Goal: Communication & Community: Share content

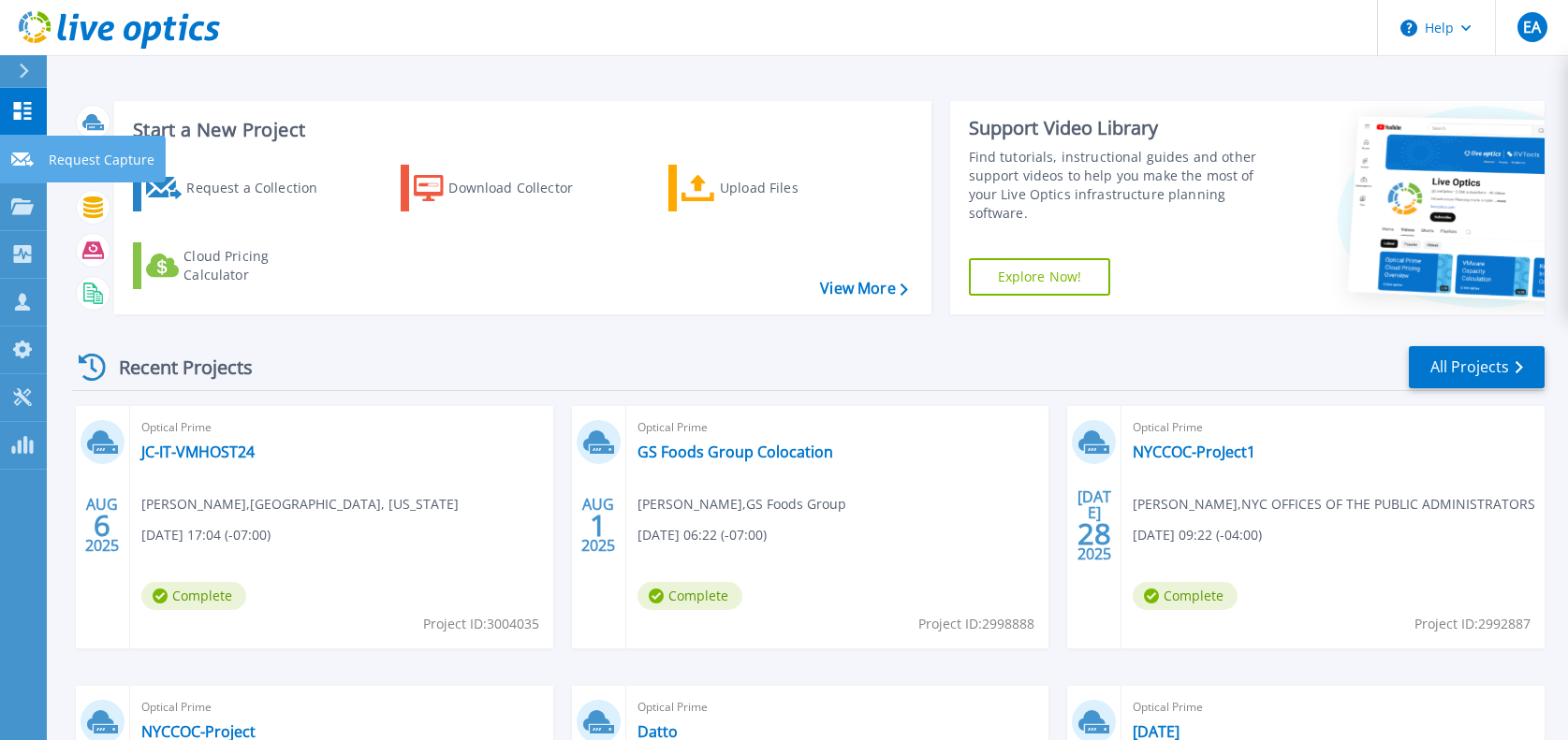
click at [20, 161] on icon at bounding box center [22, 160] width 23 height 14
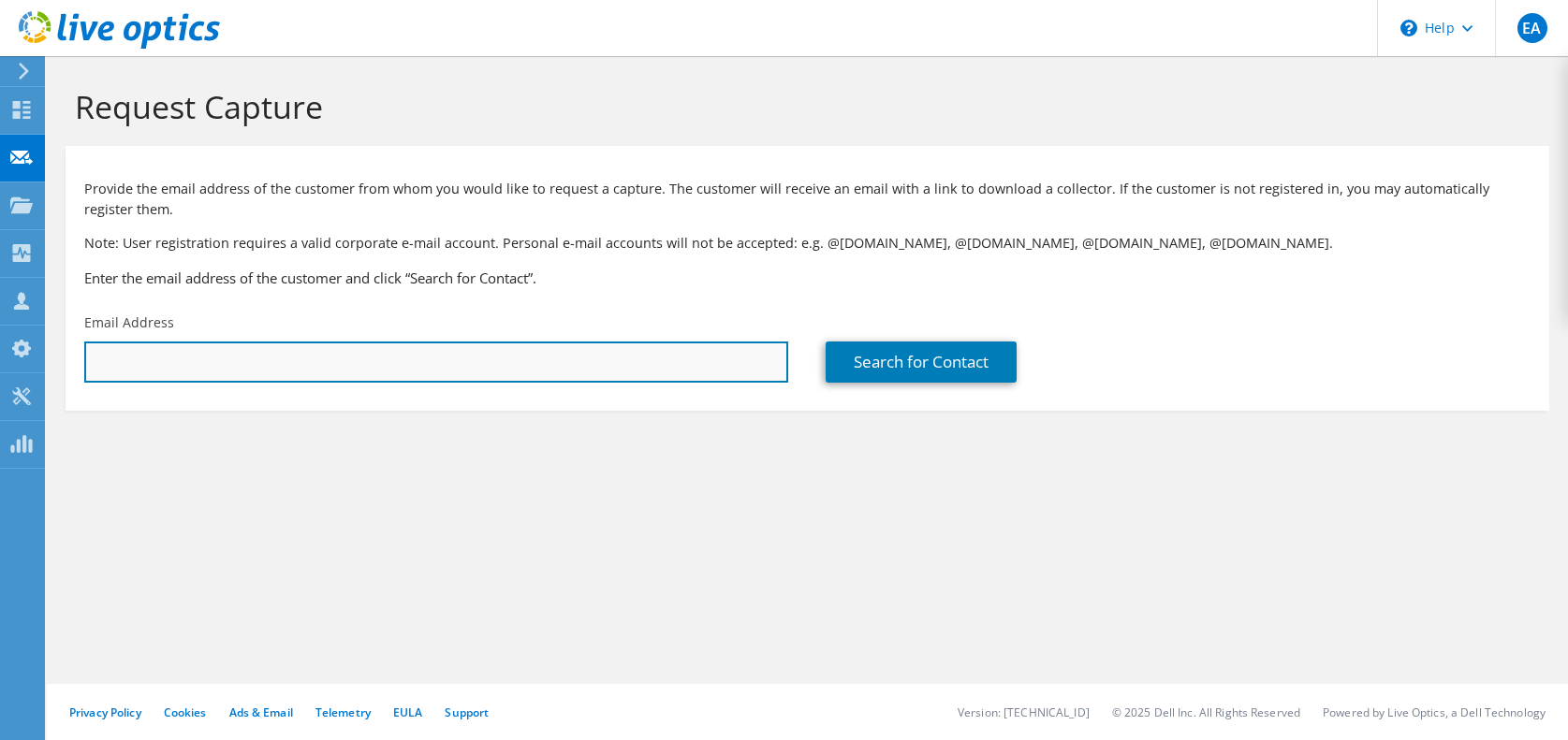
click at [157, 345] on input "text" at bounding box center [436, 362] width 704 height 41
paste input "Walter Murillo <wmurillo@morinsupply.ca>"
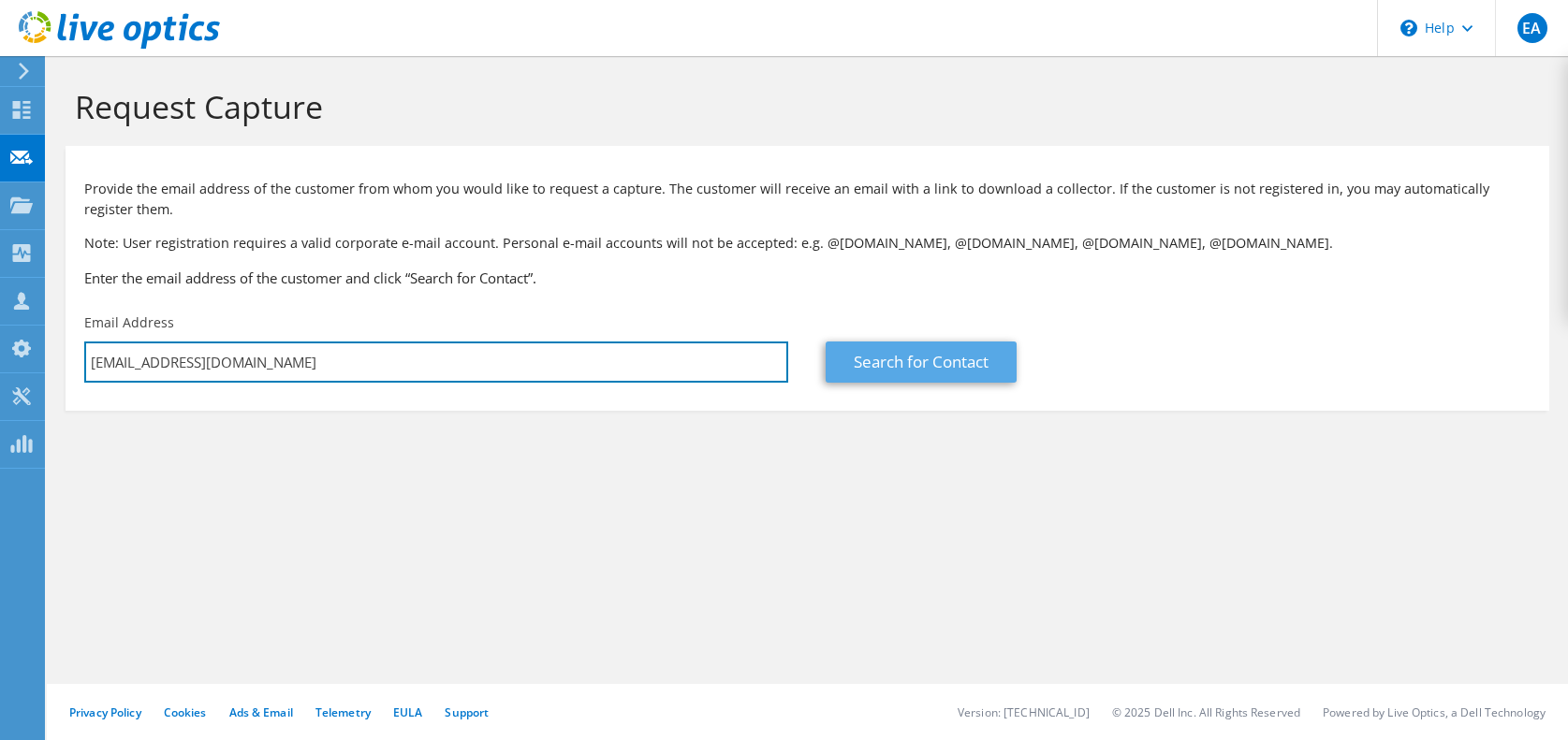
type input "wmurillo@morinsupply.ca"
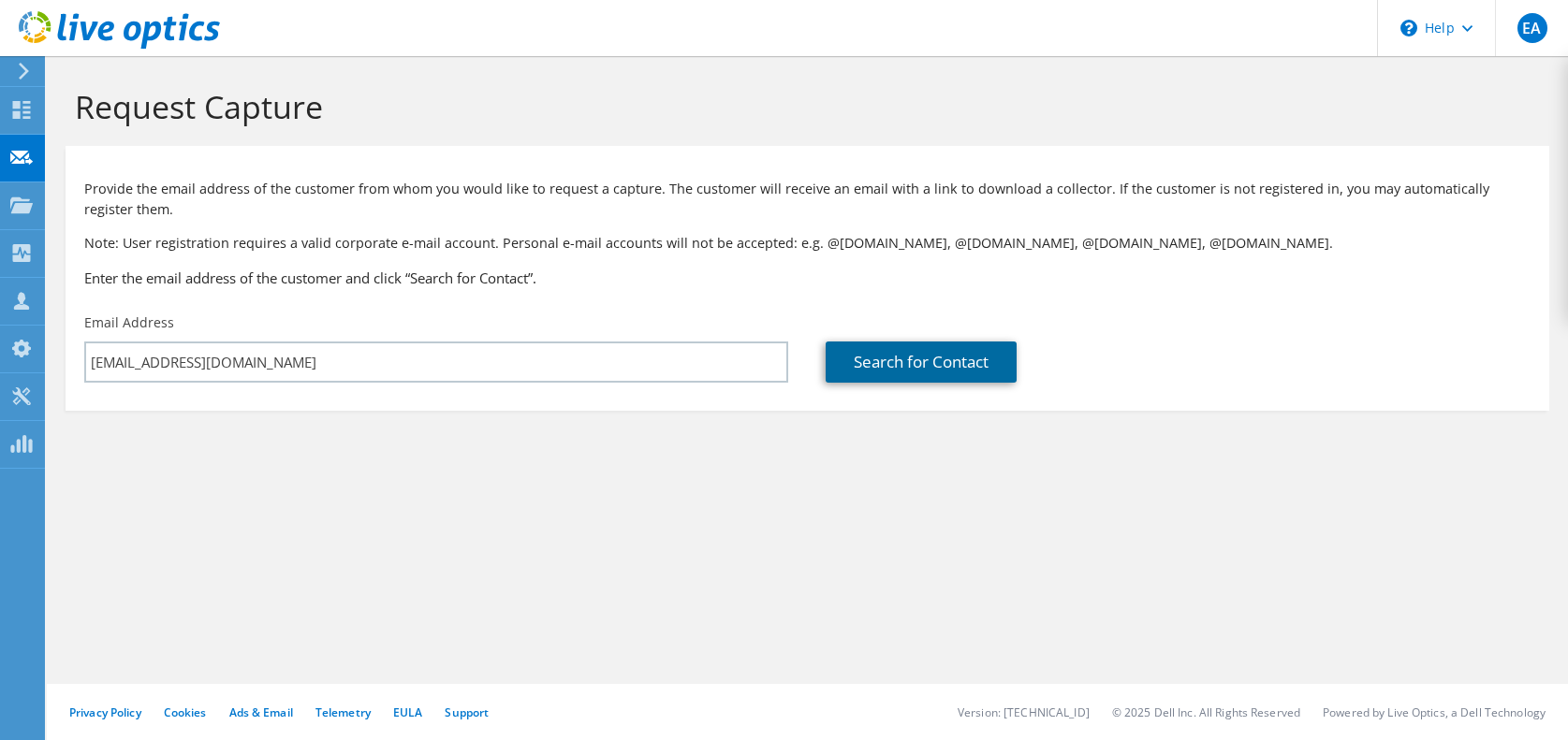
click at [982, 353] on link "Search for Contact" at bounding box center [921, 362] width 191 height 41
type input "Morin Bros Building Supplies"
type input "Julie"
type input "Carisse"
type input "[GEOGRAPHIC_DATA]"
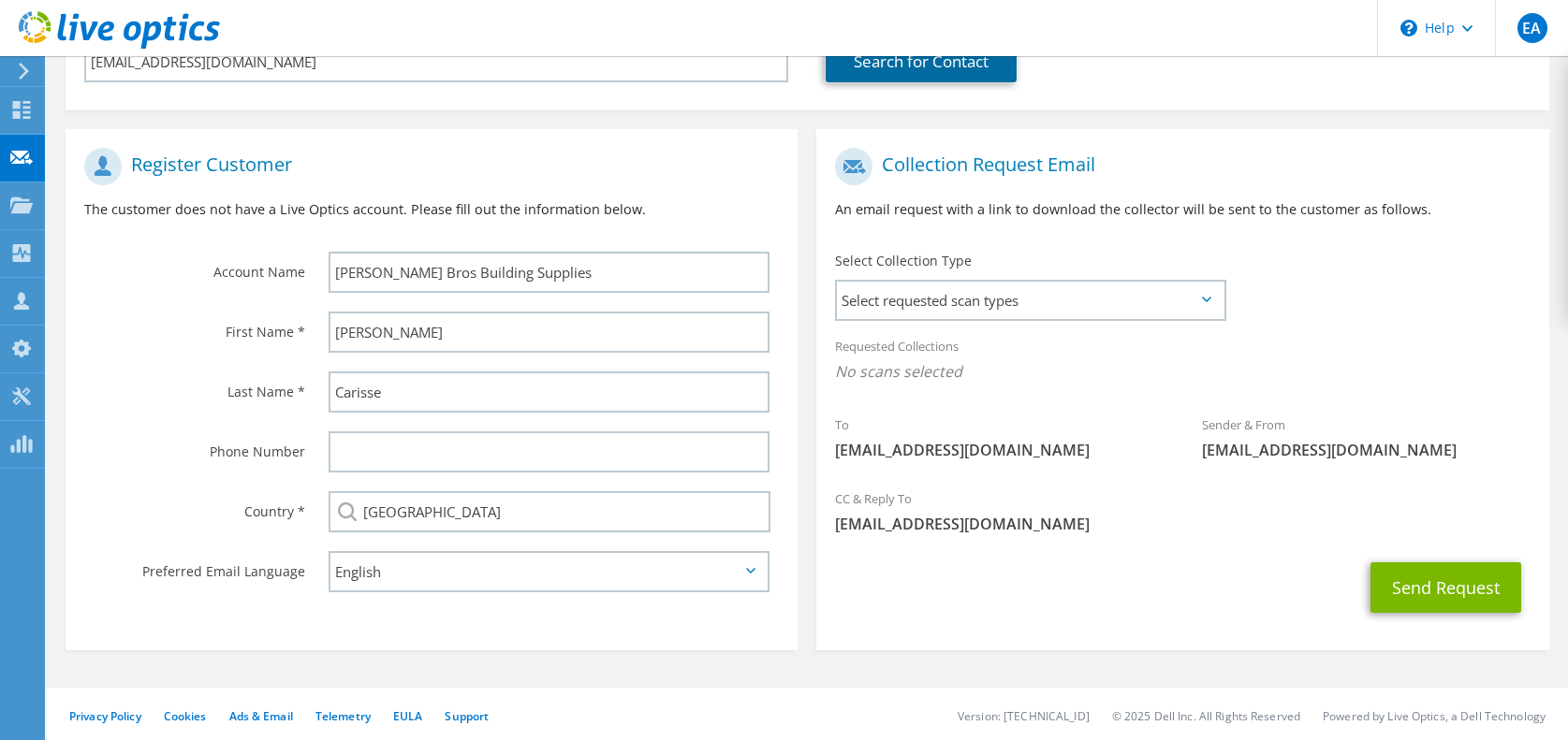
scroll to position [304, 0]
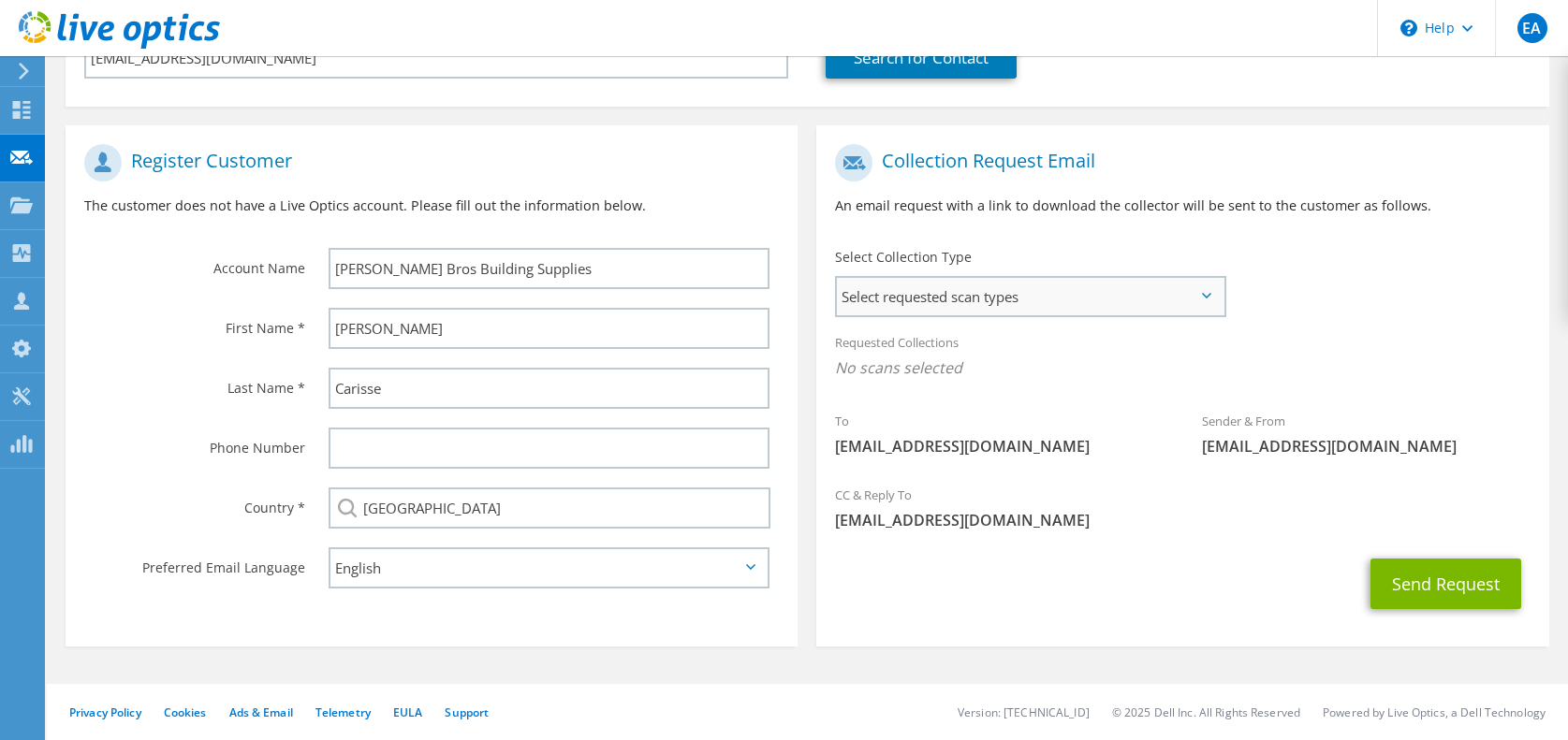
click at [1037, 294] on span "Select requested scan types" at bounding box center [1029, 297] width 386 height 37
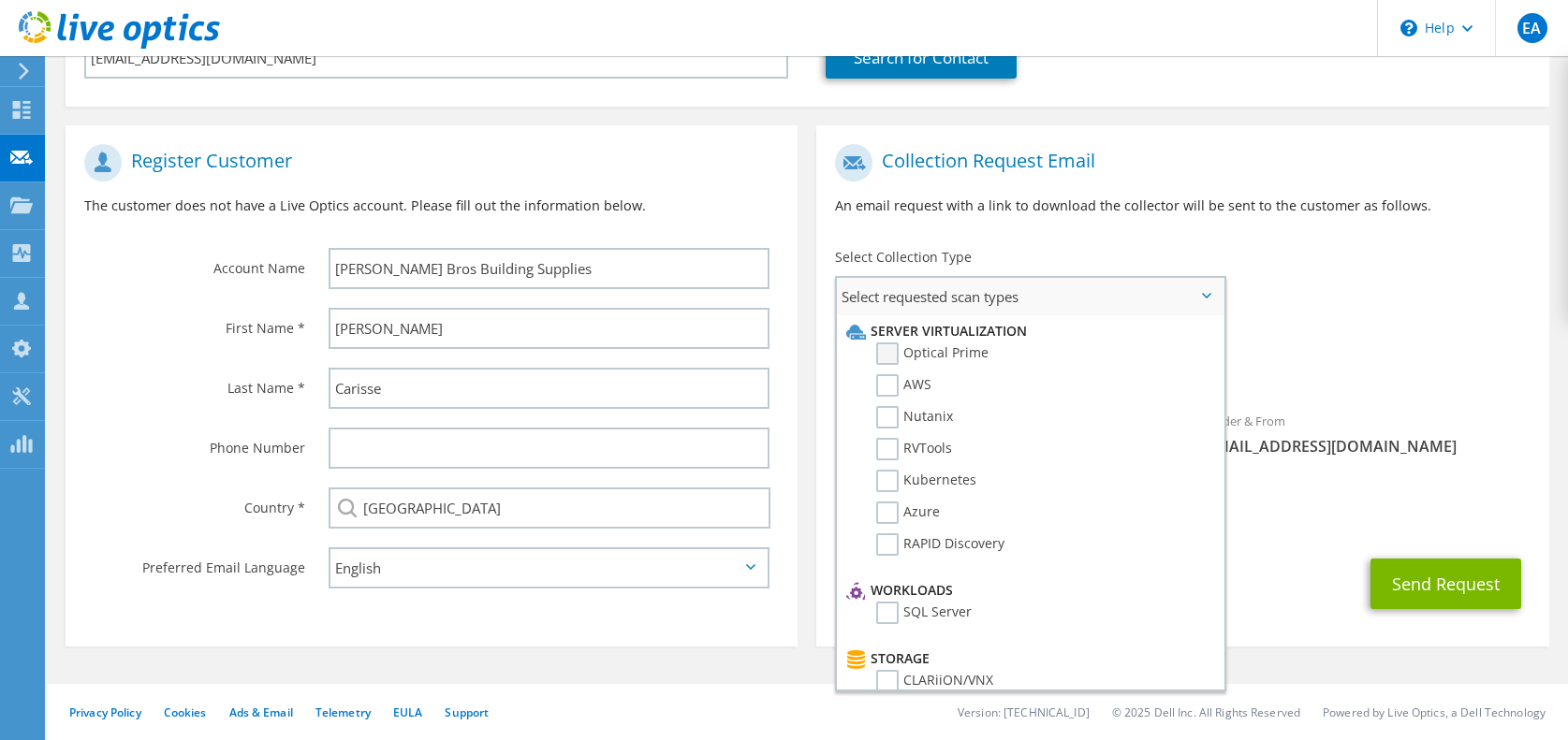
click at [966, 353] on label "Optical Prime" at bounding box center [931, 353] width 113 height 23
click at [0, 0] on input "Optical Prime" at bounding box center [0, 0] width 0 height 0
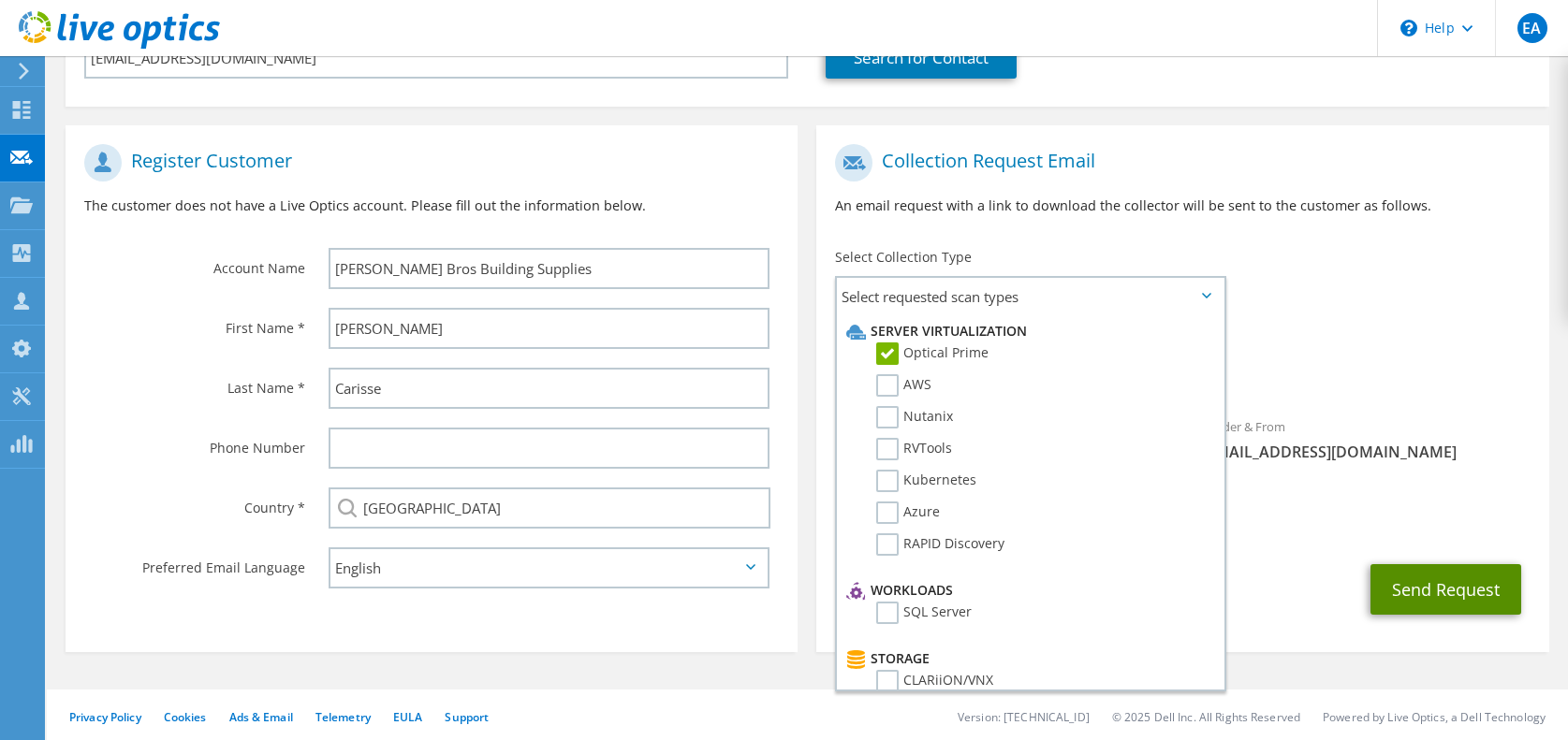
click at [1467, 595] on button "Send Request" at bounding box center [1446, 589] width 151 height 51
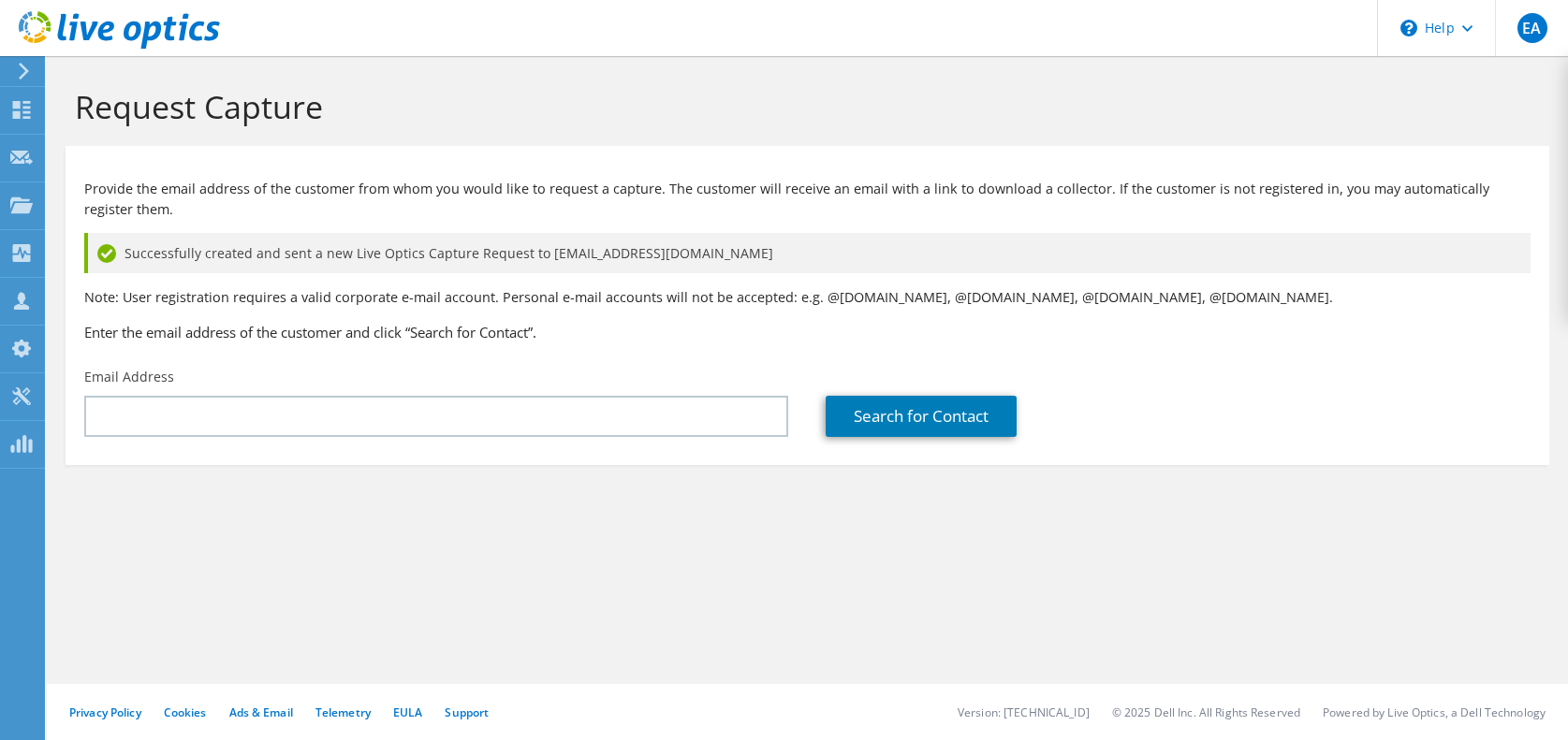
click at [96, 15] on icon at bounding box center [119, 29] width 201 height 38
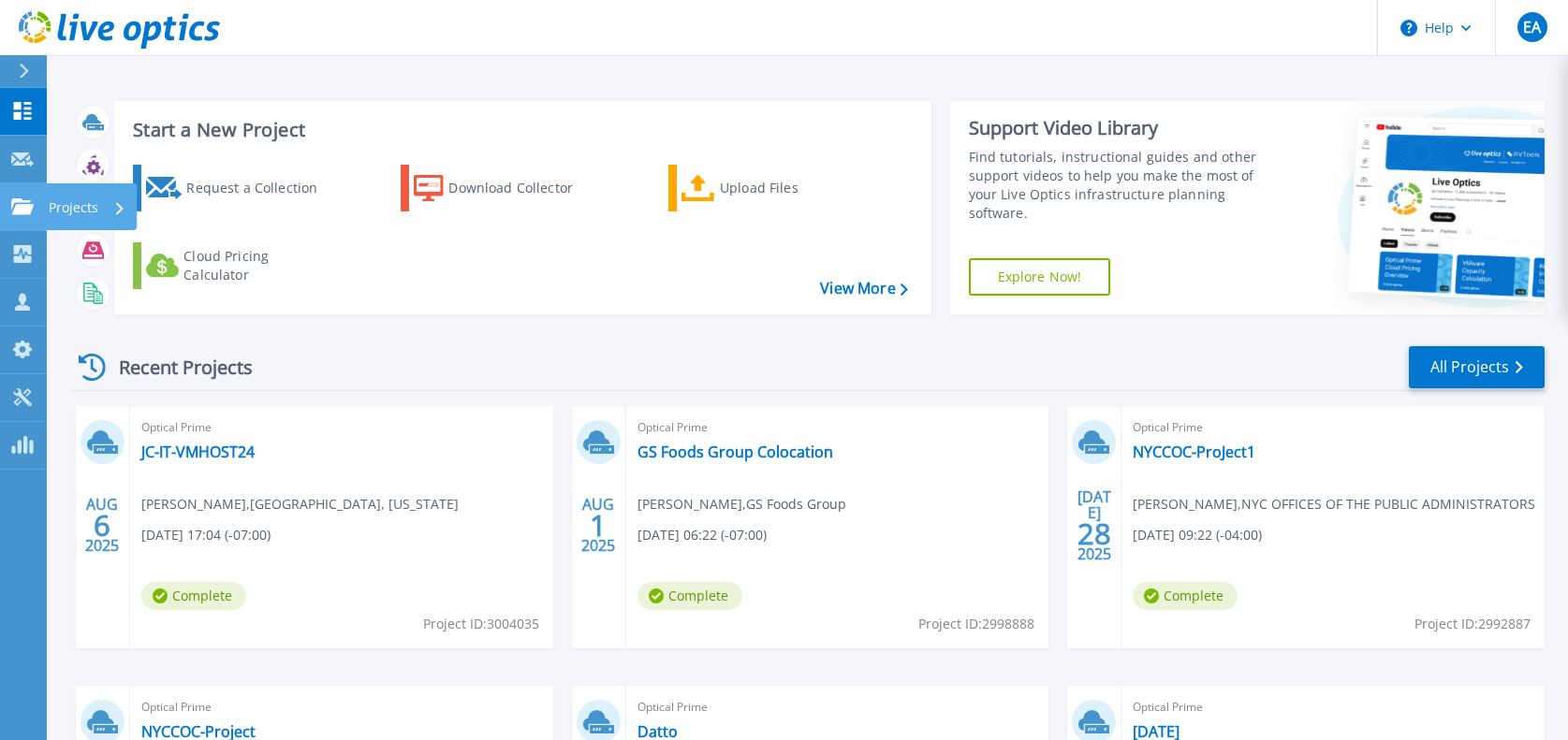
click at [17, 216] on link "Projects Projects" at bounding box center [24, 207] width 47 height 48
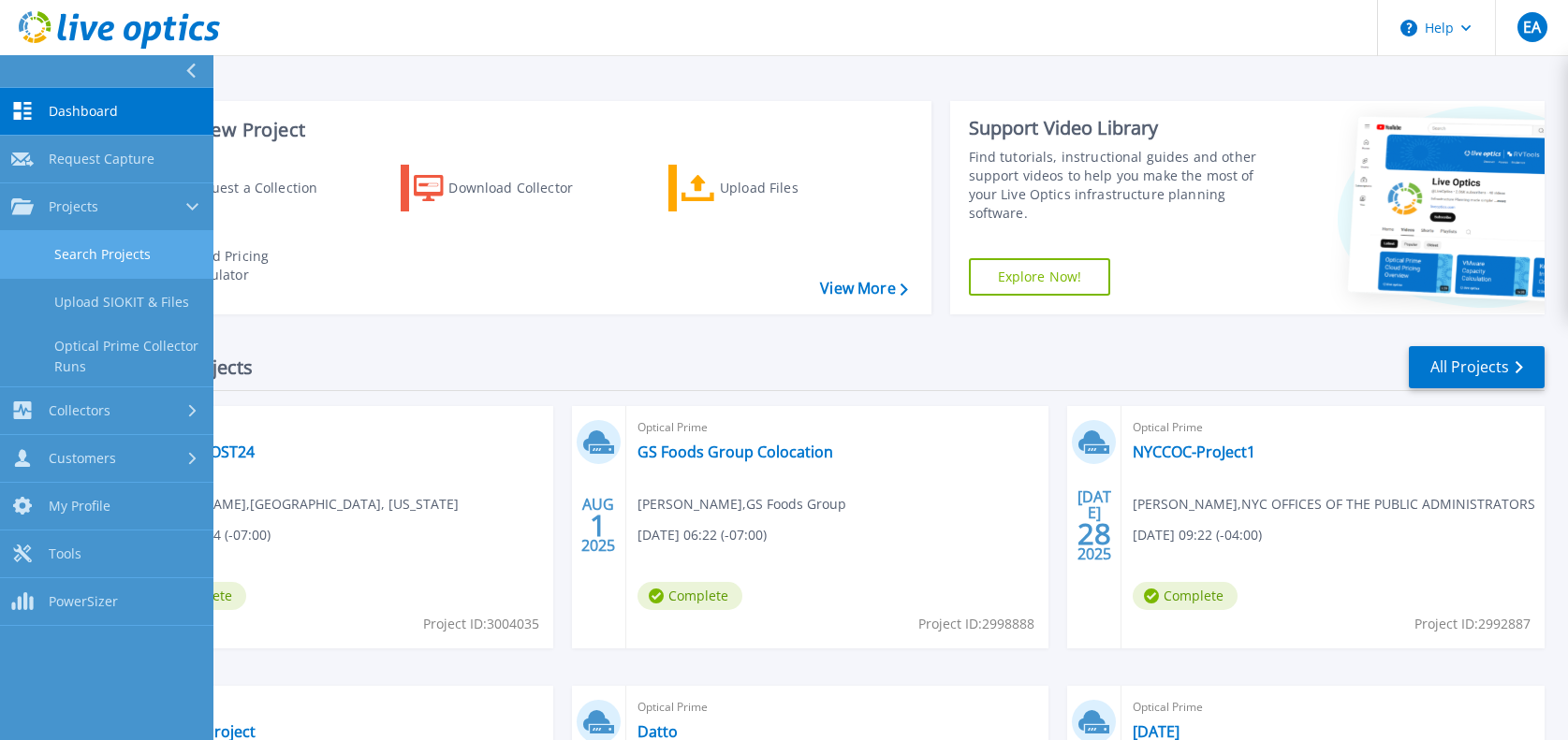
click at [102, 262] on link "Search Projects" at bounding box center [107, 254] width 214 height 48
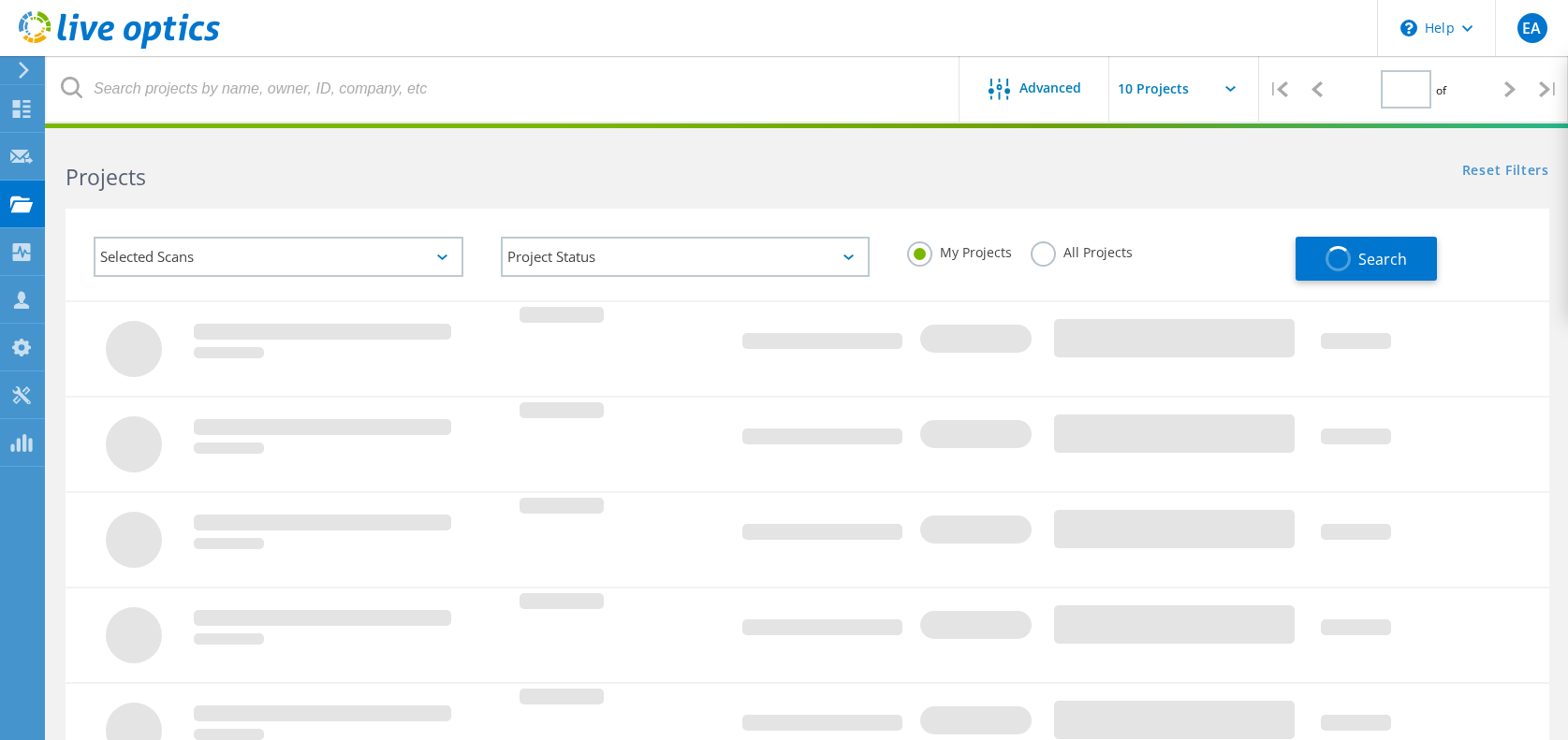
type input "1"
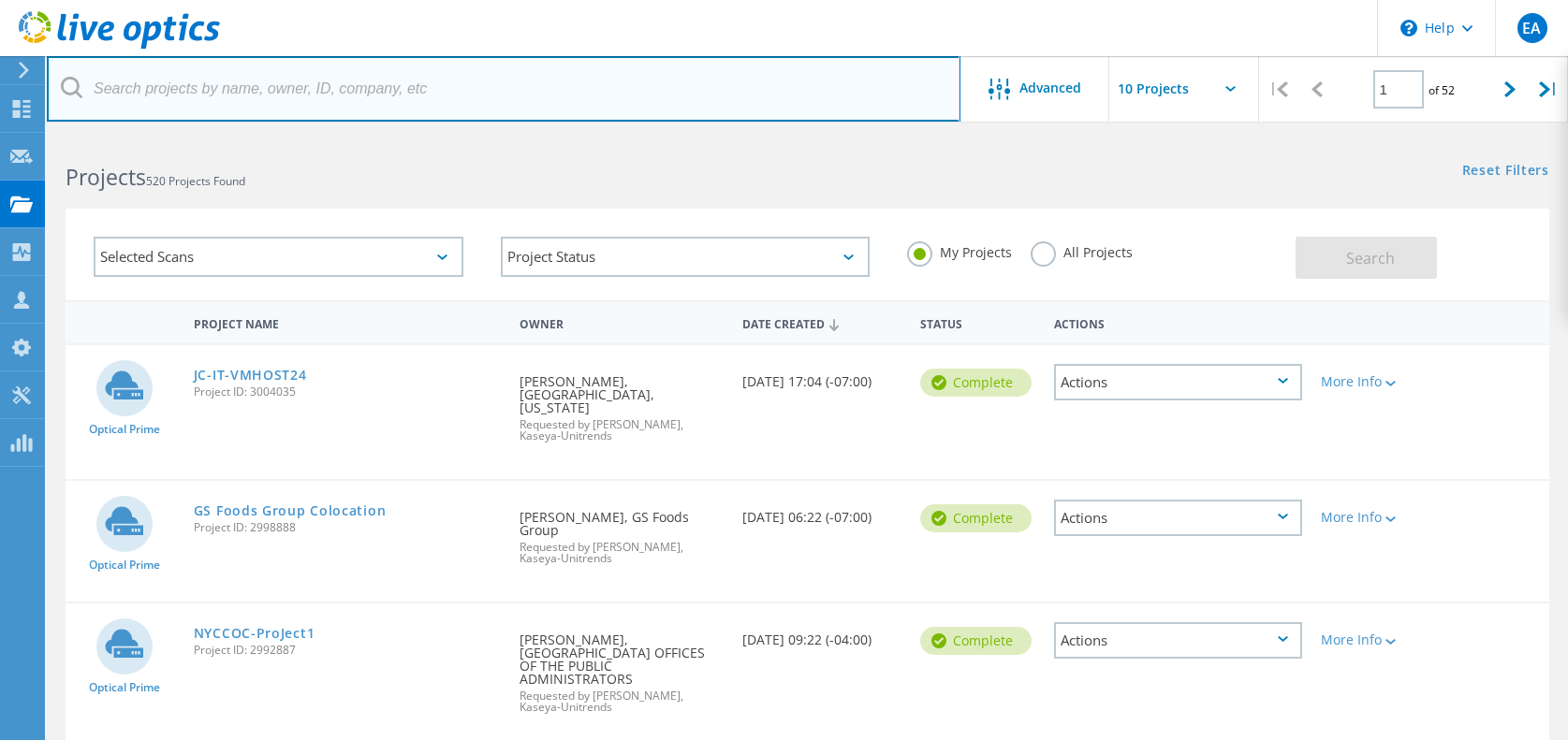
click at [333, 87] on input "text" at bounding box center [503, 88] width 914 height 66
type input "washington"
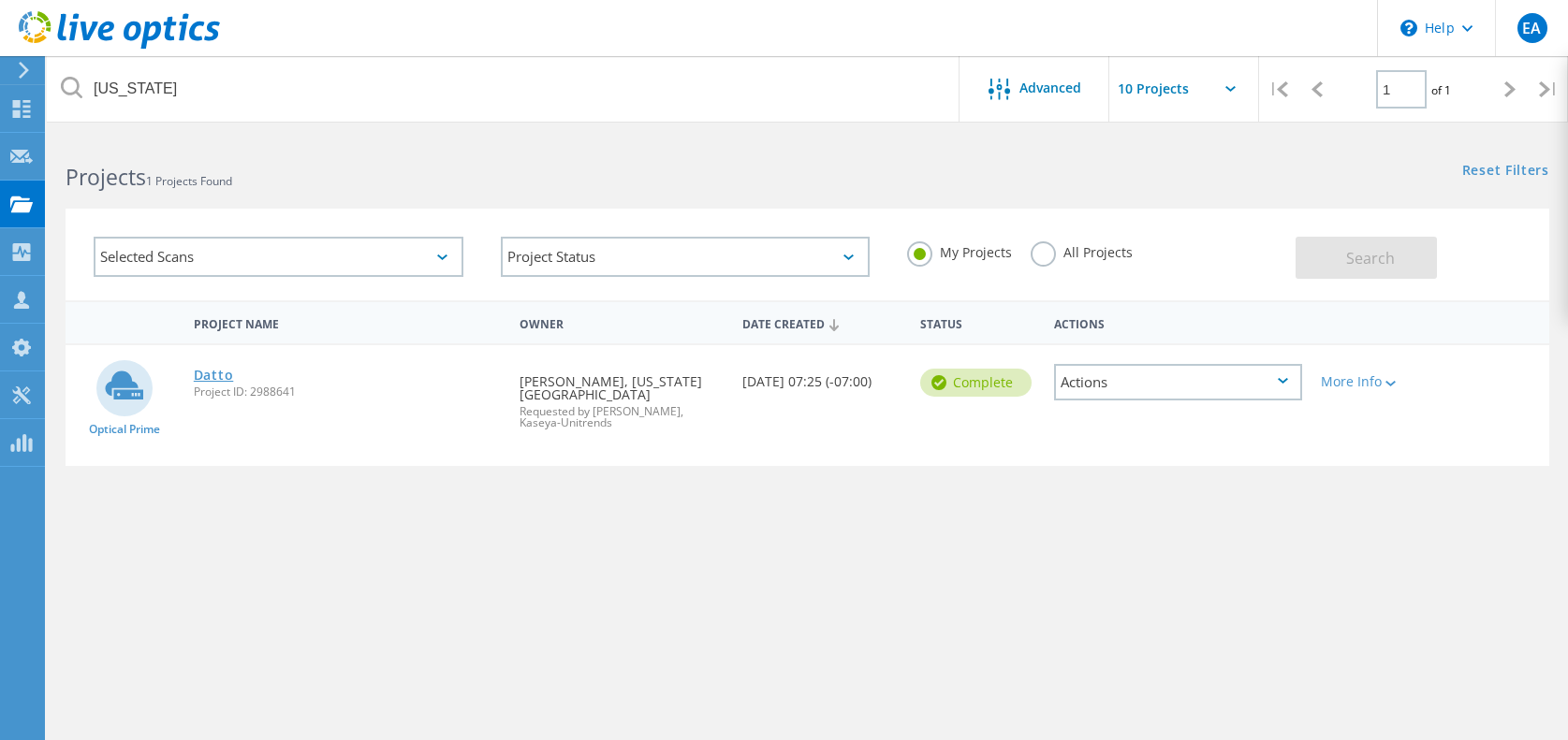
click at [212, 377] on link "Datto" at bounding box center [214, 375] width 40 height 13
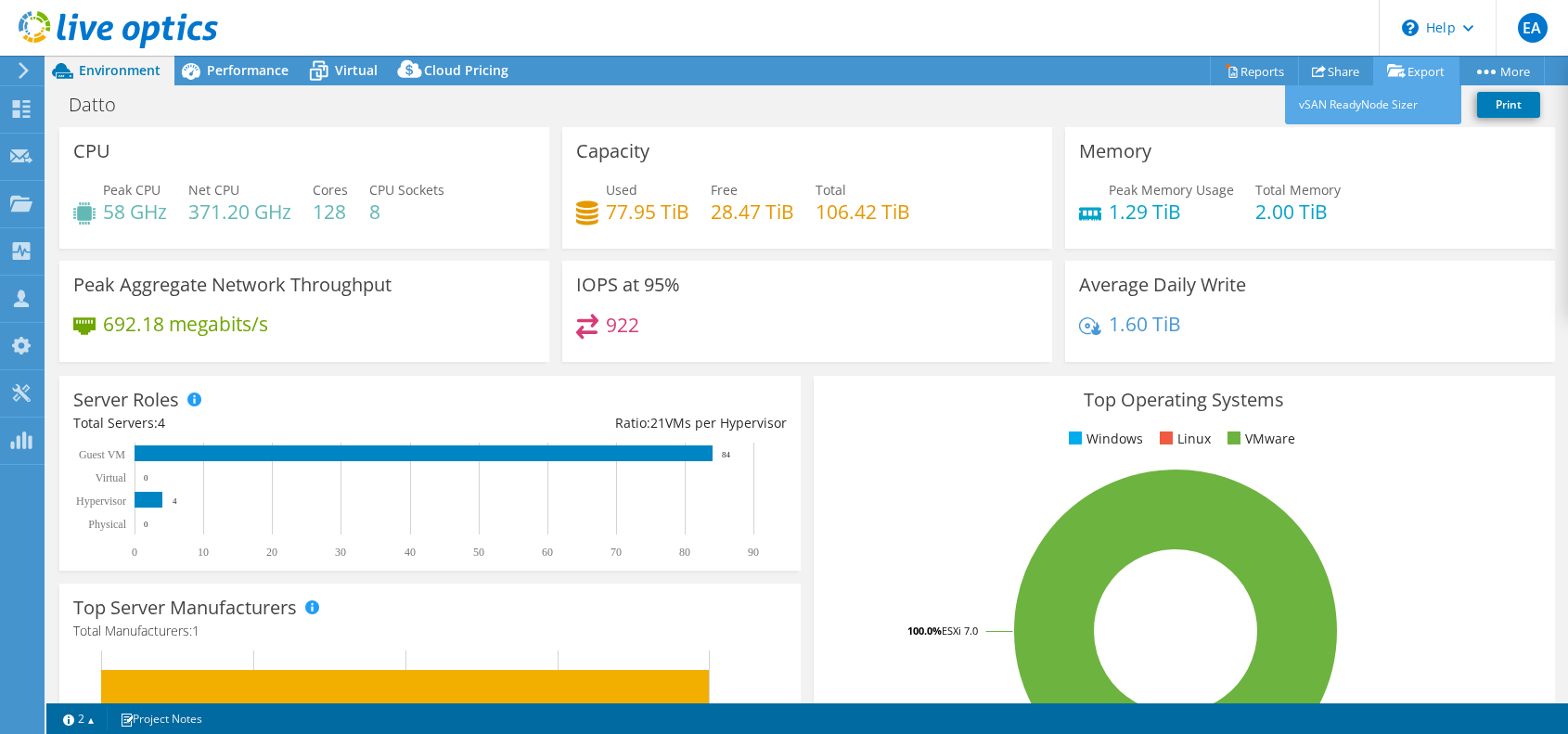
select select "USD"
click at [1350, 69] on link "Share" at bounding box center [1336, 71] width 76 height 29
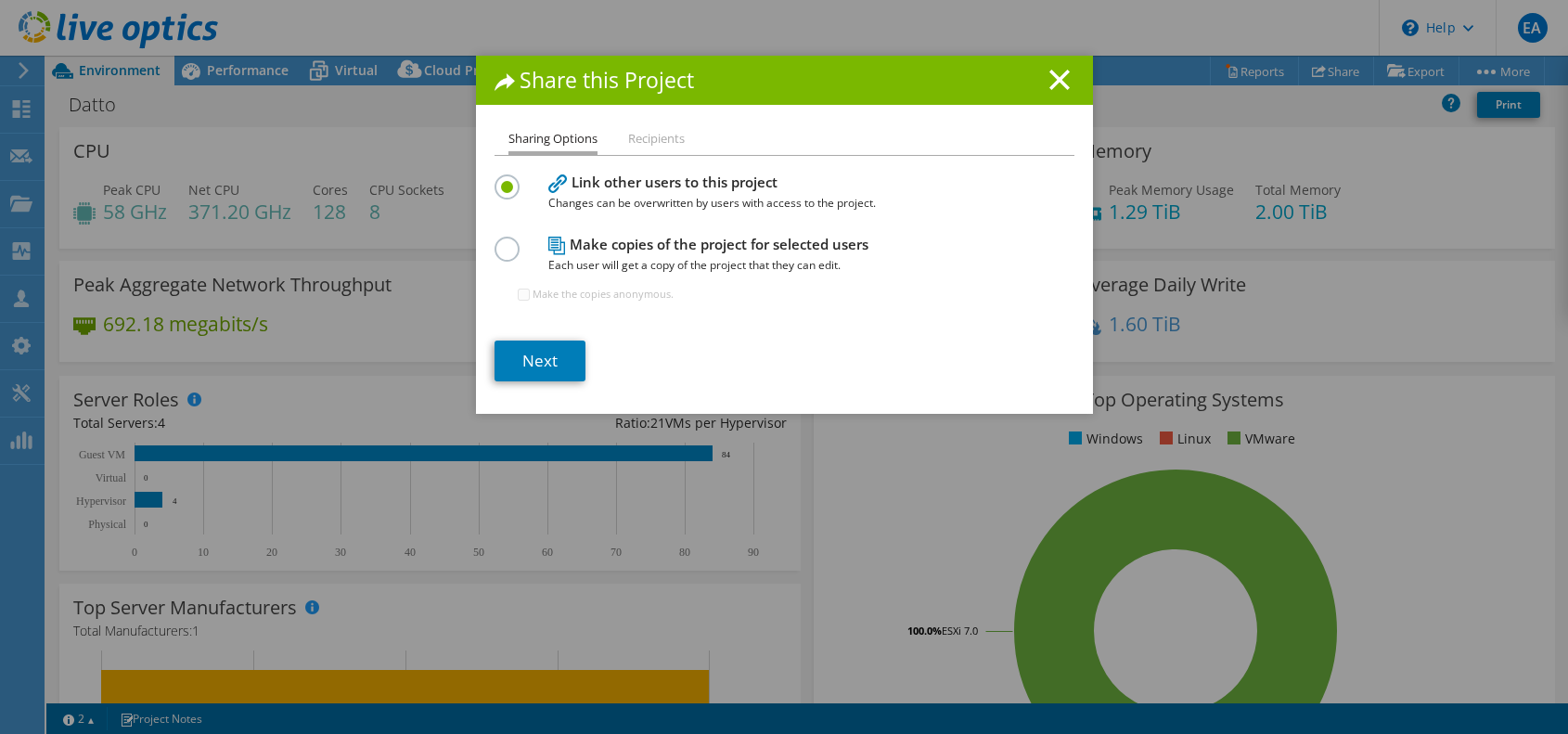
click at [650, 136] on li "Recipients" at bounding box center [656, 140] width 56 height 23
click at [648, 142] on li "Recipients" at bounding box center [656, 140] width 56 height 23
click at [554, 368] on link "Next" at bounding box center [540, 361] width 91 height 41
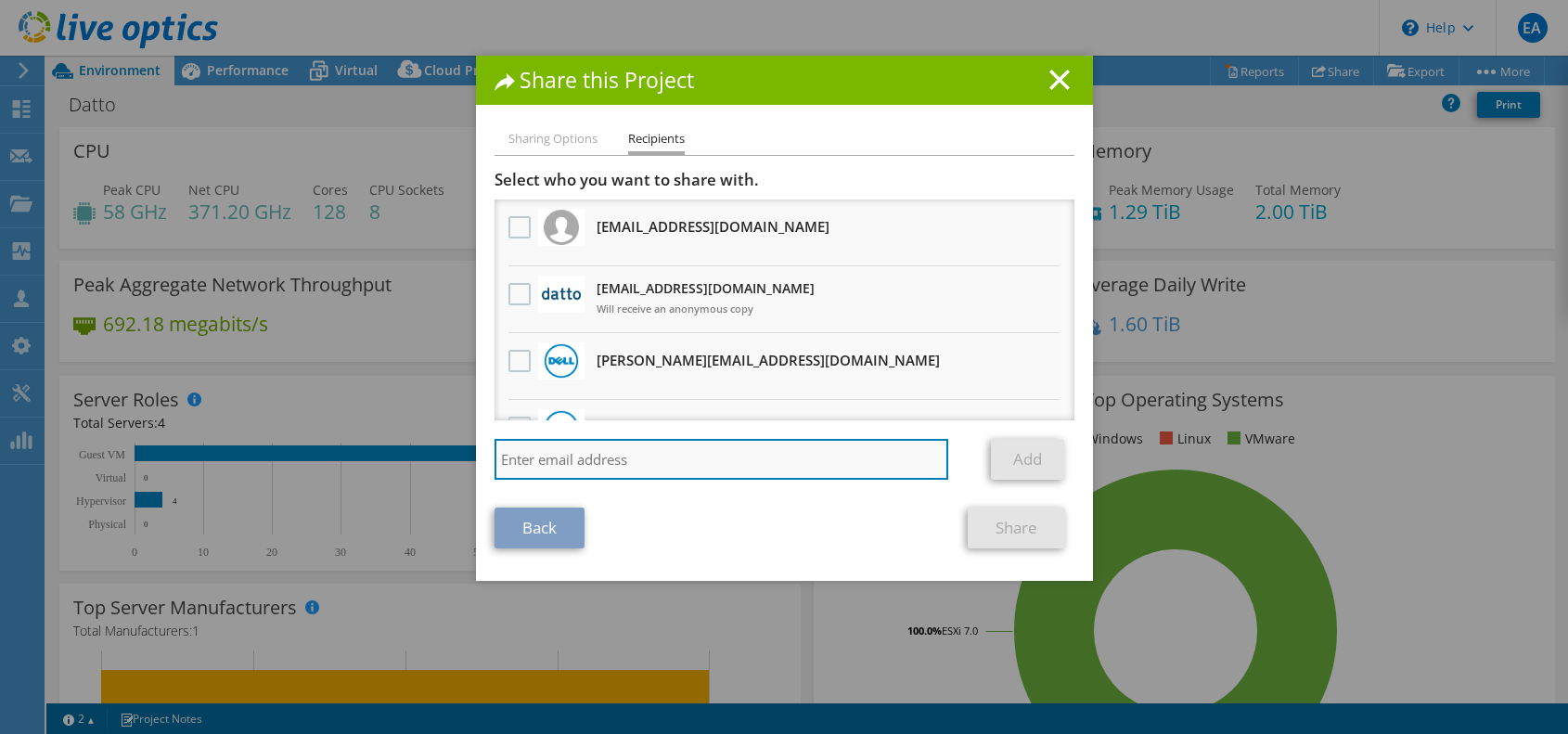
click at [637, 449] on input "search" at bounding box center [721, 459] width 454 height 41
type input "f"
type input "[EMAIL_ADDRESS][DOMAIN_NAME]"
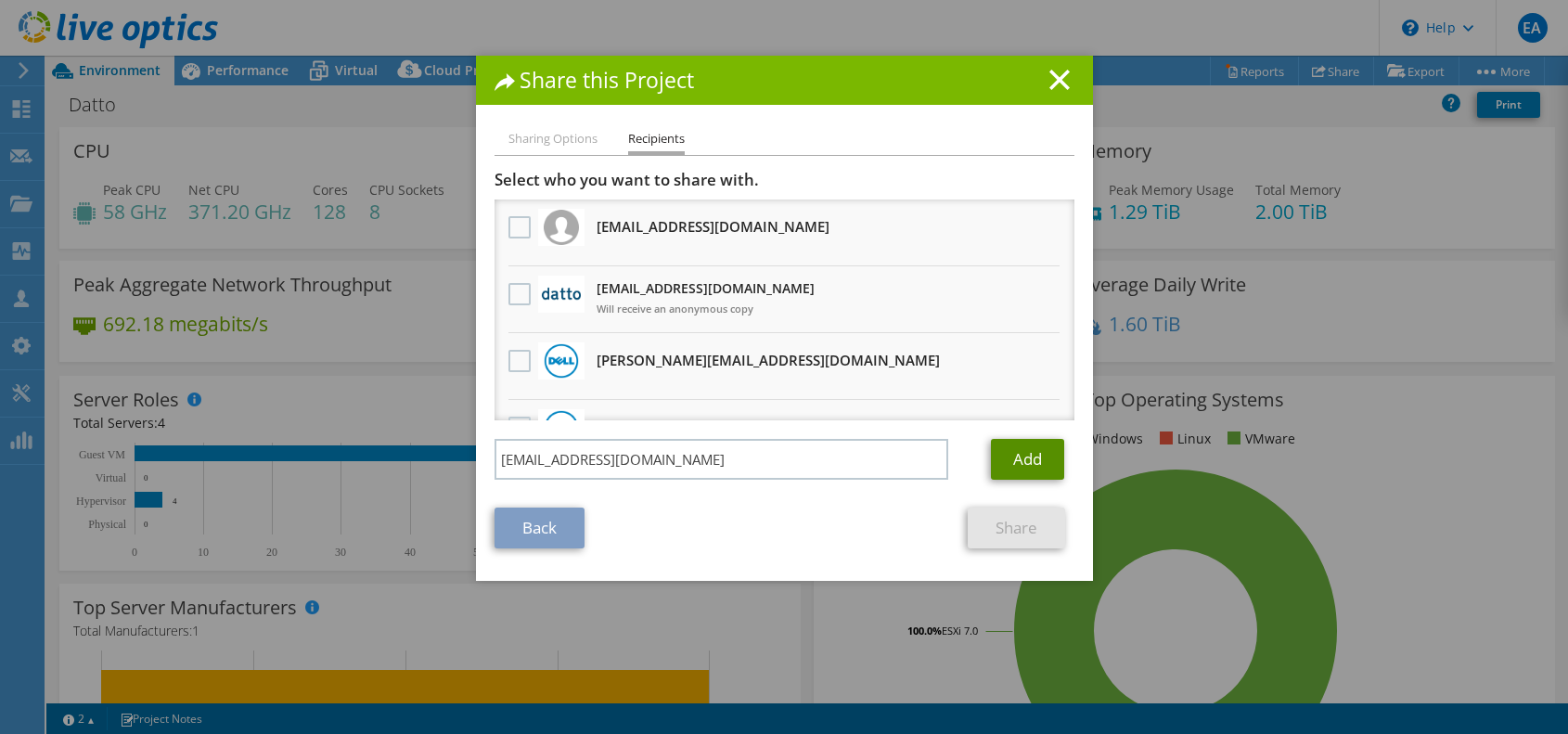
click at [1006, 464] on link "Add" at bounding box center [1027, 459] width 73 height 41
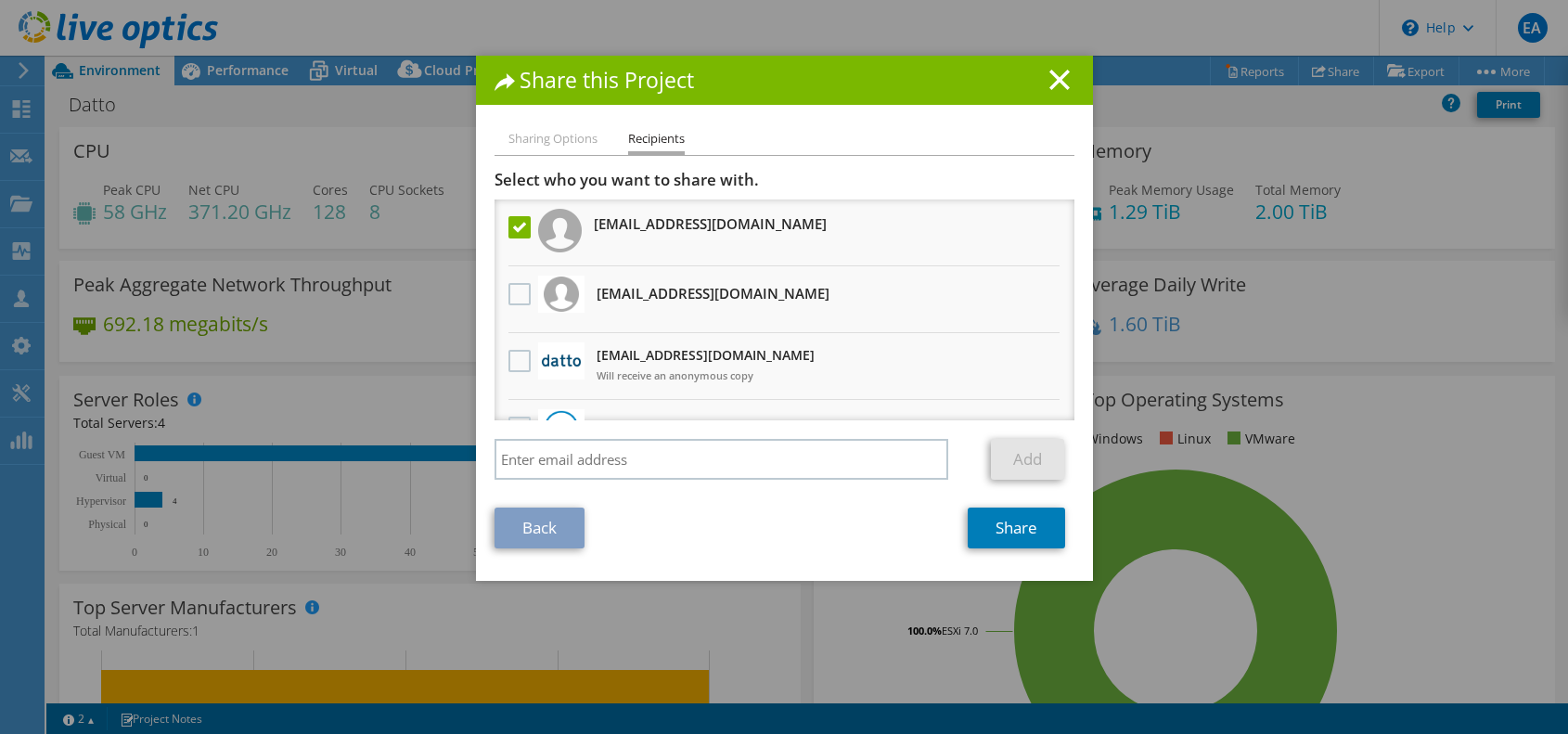
click at [509, 232] on label at bounding box center [522, 227] width 27 height 22
click at [0, 0] on input "checkbox" at bounding box center [0, 0] width 0 height 0
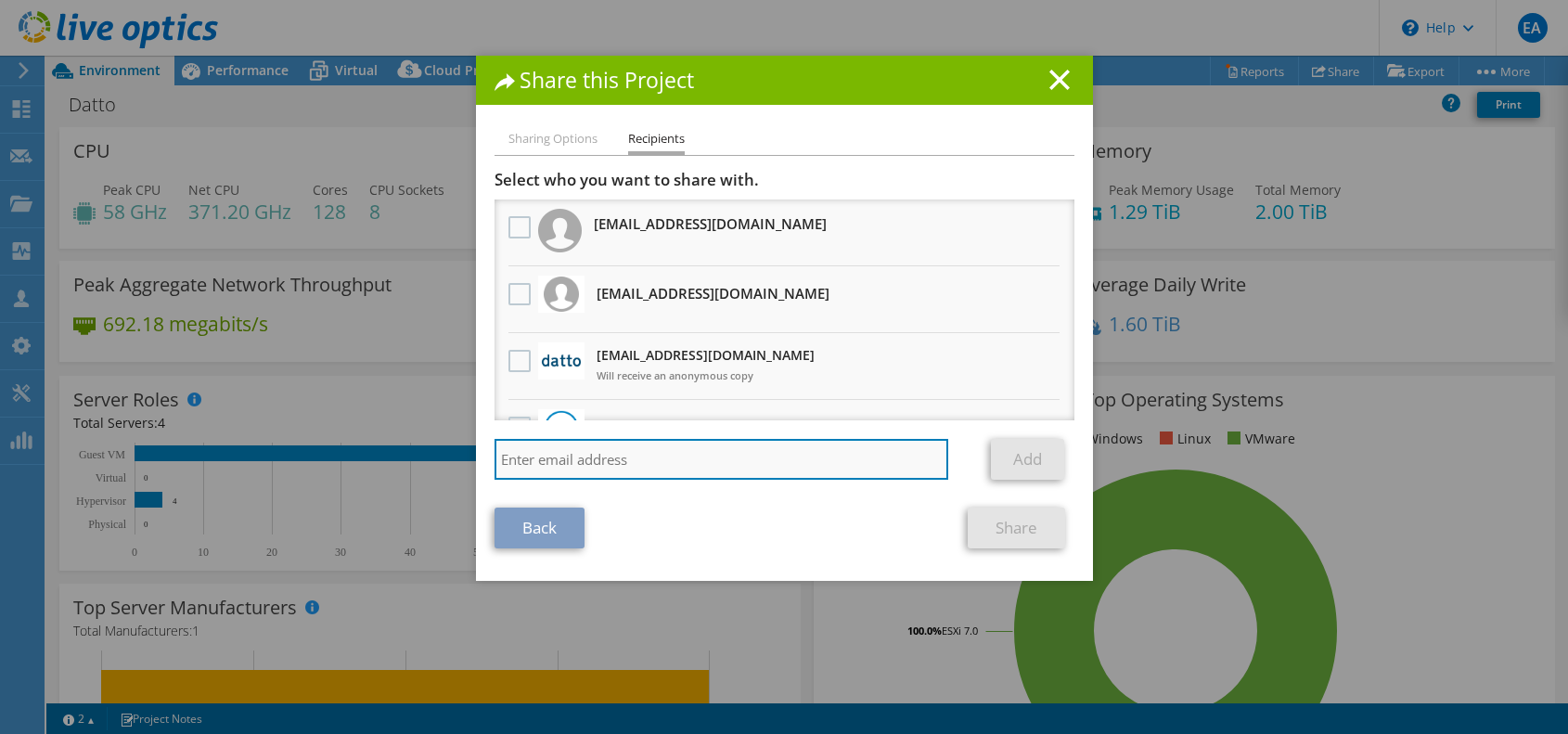
click at [567, 457] on input "search" at bounding box center [721, 459] width 454 height 41
type input "[EMAIL_ADDRESS][DOMAIN_NAME]"
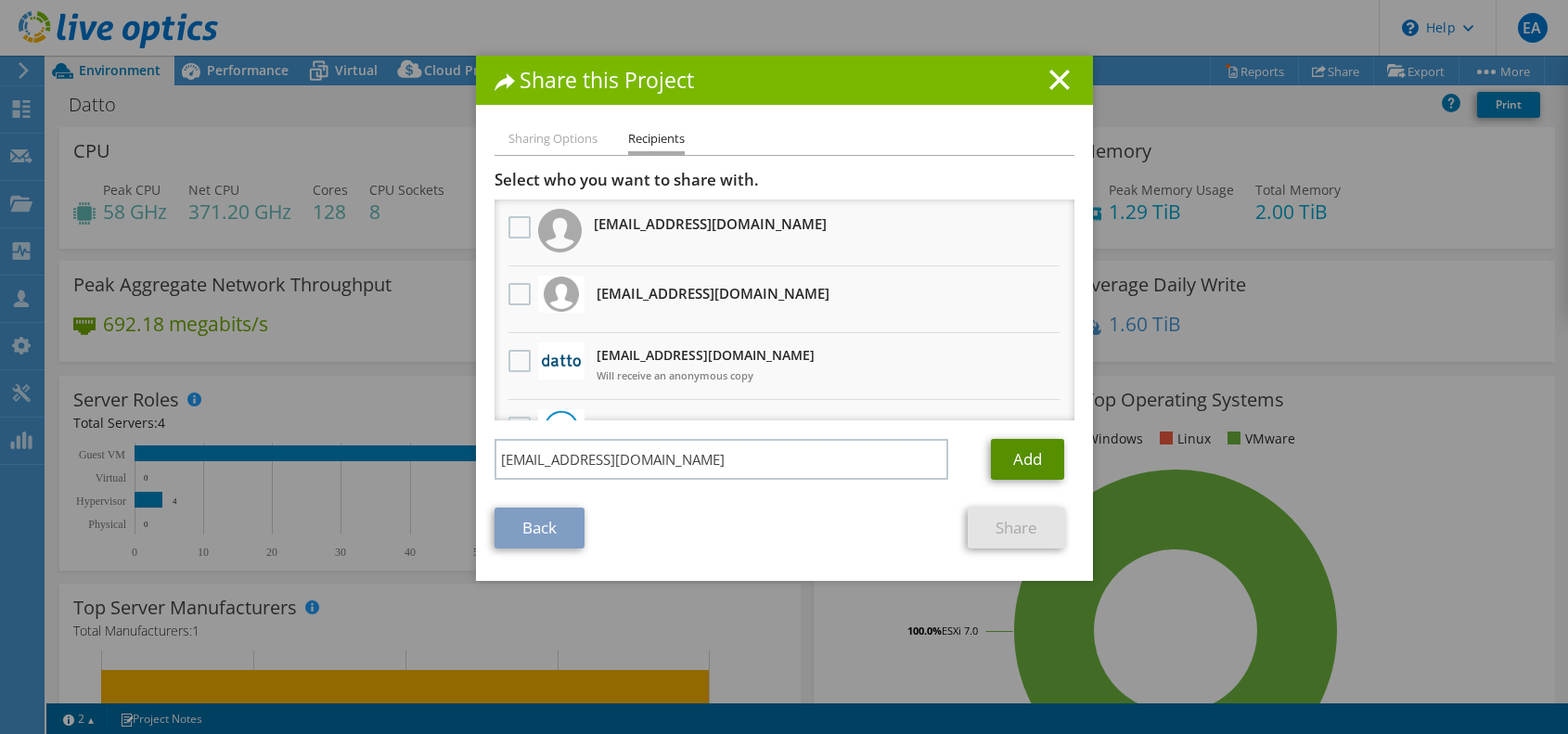
click at [1018, 452] on link "Add" at bounding box center [1027, 459] width 73 height 41
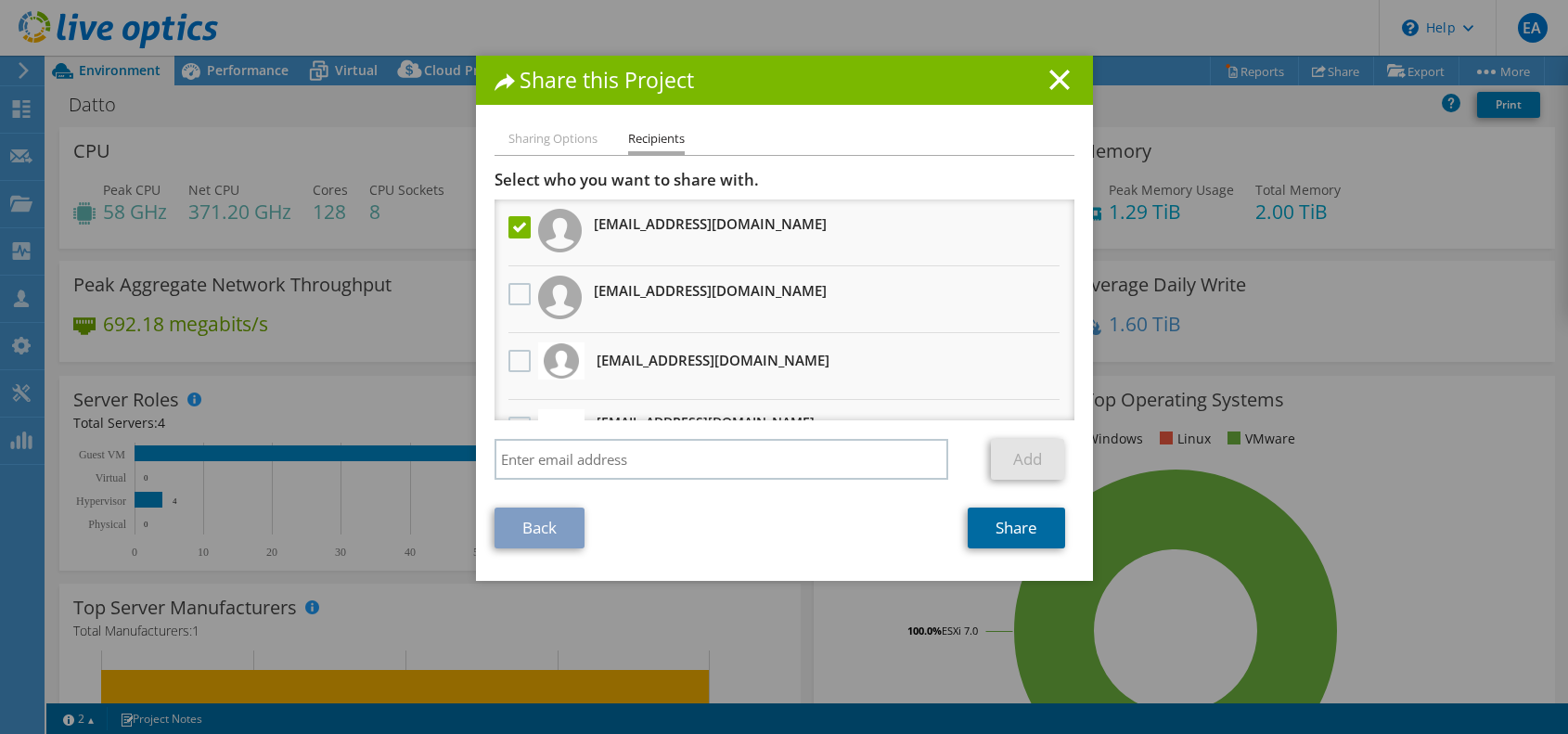
click at [1024, 532] on link "Share" at bounding box center [1017, 528] width 97 height 41
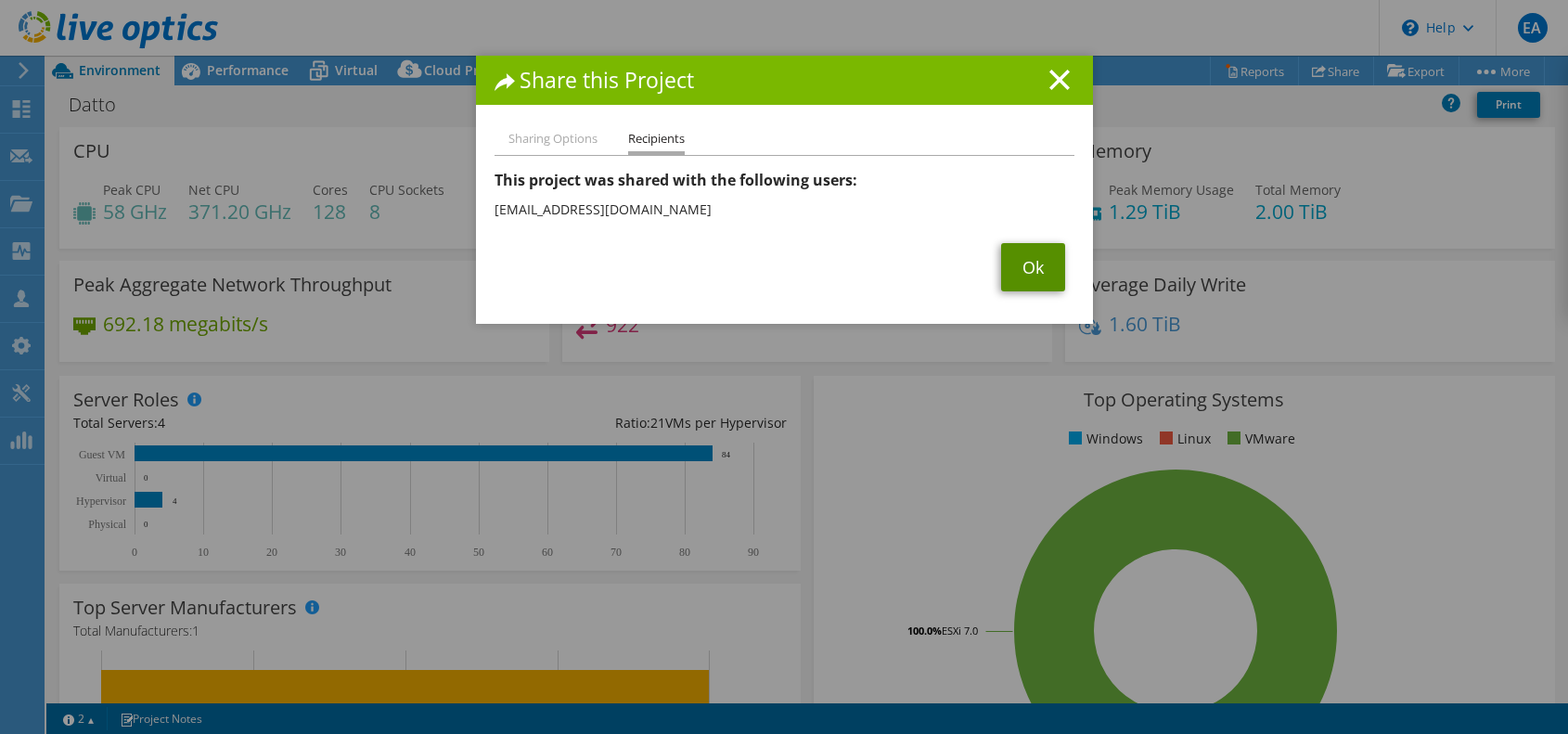
click at [1031, 275] on link "Ok" at bounding box center [1033, 267] width 64 height 49
